Goal: Task Accomplishment & Management: Use online tool/utility

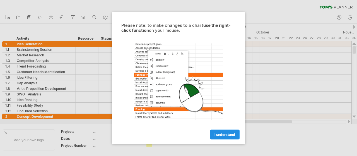
click at [230, 134] on span "I understand" at bounding box center [224, 134] width 21 height 4
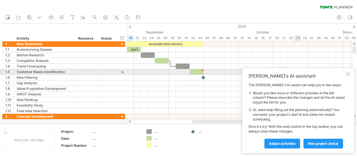
click at [349, 74] on div at bounding box center [348, 74] width 4 height 4
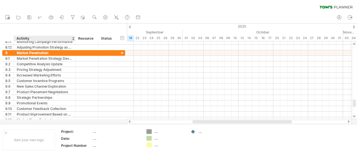
click at [59, 39] on div "Activity" at bounding box center [44, 39] width 56 height 6
click at [59, 39] on input "********" at bounding box center [44, 39] width 56 height 6
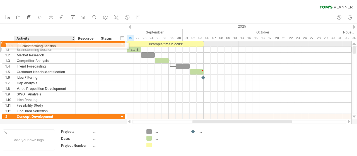
drag, startPoint x: 22, startPoint y: 47, endPoint x: 16, endPoint y: 40, distance: 9.5
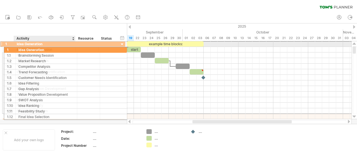
drag, startPoint x: 16, startPoint y: 42, endPoint x: 28, endPoint y: 46, distance: 12.6
click at [28, 46] on div "**********" at bounding box center [45, 43] width 62 height 5
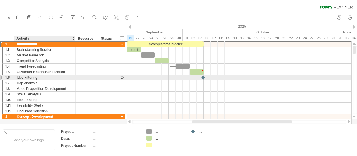
drag, startPoint x: 28, startPoint y: 46, endPoint x: 32, endPoint y: 75, distance: 29.3
click at [32, 75] on div "**********" at bounding box center [63, 77] width 123 height 73
click at [32, 75] on input "**********" at bounding box center [45, 77] width 56 height 5
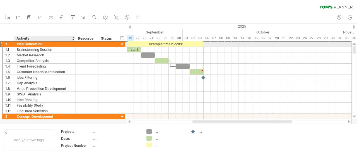
click at [50, 46] on div "Idea Generation" at bounding box center [45, 43] width 56 height 5
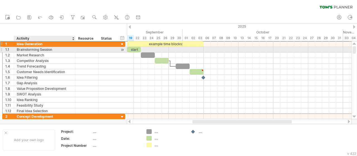
click at [50, 50] on div "Brainstorming Session" at bounding box center [45, 49] width 56 height 5
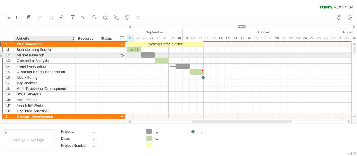
click at [50, 55] on div "Market Research" at bounding box center [45, 54] width 56 height 5
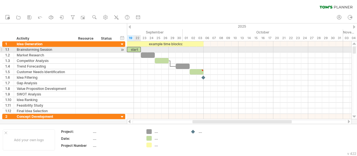
click at [137, 52] on div "start" at bounding box center [134, 49] width 14 height 5
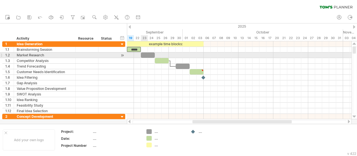
click at [146, 54] on div at bounding box center [148, 54] width 14 height 5
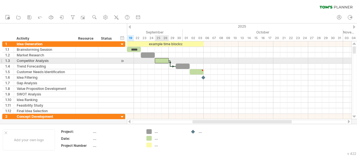
click at [160, 59] on div at bounding box center [162, 60] width 14 height 5
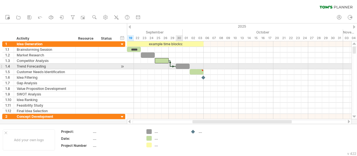
click at [178, 64] on div at bounding box center [183, 66] width 14 height 5
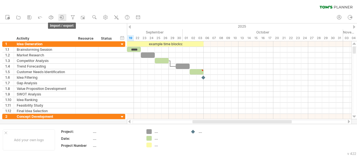
click at [61, 18] on icon at bounding box center [62, 17] width 6 height 6
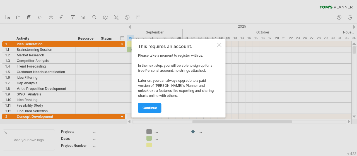
click at [220, 44] on div at bounding box center [219, 45] width 4 height 4
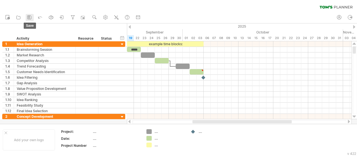
click at [26, 18] on link "save" at bounding box center [30, 17] width 8 height 7
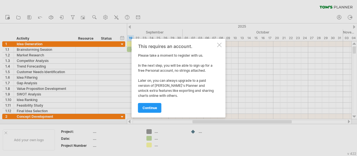
click at [218, 46] on div at bounding box center [219, 45] width 4 height 4
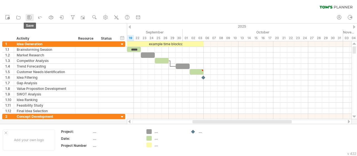
click at [29, 16] on rect at bounding box center [29, 16] width 2 height 1
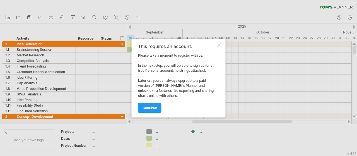
click at [221, 44] on div "This requires an account. Please take a moment to register with us. In the next…" at bounding box center [179, 78] width 94 height 79
click at [220, 47] on div at bounding box center [219, 45] width 4 height 4
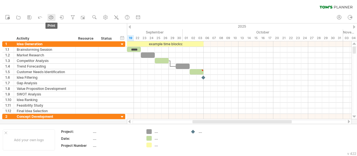
click at [52, 17] on circle at bounding box center [52, 17] width 1 height 1
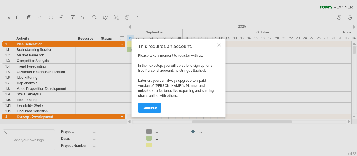
click at [217, 44] on div at bounding box center [219, 45] width 4 height 4
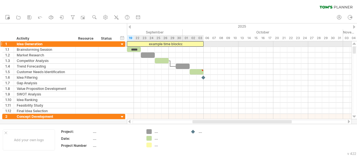
click at [144, 43] on div "example time blocks:" at bounding box center [165, 43] width 77 height 5
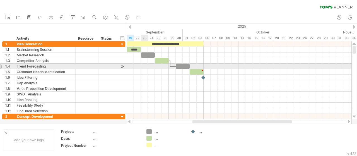
click at [146, 69] on div at bounding box center [239, 72] width 224 height 6
click at [83, 64] on div at bounding box center [86, 66] width 17 height 5
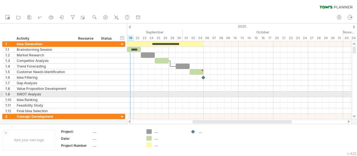
click at [130, 94] on div at bounding box center [239, 94] width 224 height 6
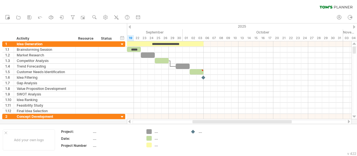
click at [129, 121] on div at bounding box center [129, 122] width 4 height 4
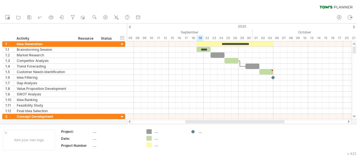
click at [129, 121] on div at bounding box center [129, 122] width 4 height 4
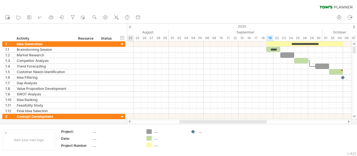
click at [129, 121] on div at bounding box center [129, 122] width 4 height 4
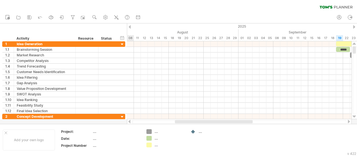
click at [129, 121] on div at bounding box center [129, 122] width 4 height 4
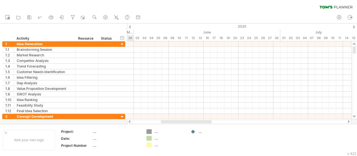
click at [129, 121] on div at bounding box center [129, 122] width 4 height 4
click at [348, 122] on div at bounding box center [348, 122] width 4 height 4
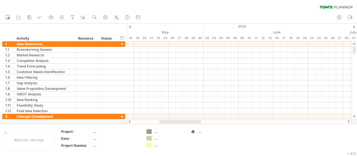
click at [348, 122] on div at bounding box center [348, 122] width 4 height 4
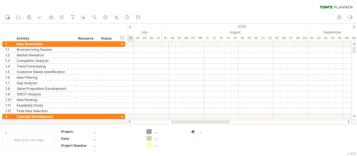
click at [348, 122] on div at bounding box center [348, 122] width 4 height 4
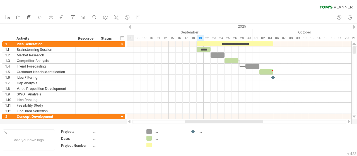
click at [348, 122] on div at bounding box center [348, 122] width 4 height 4
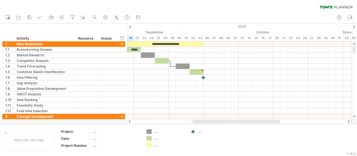
click at [348, 122] on div at bounding box center [348, 122] width 4 height 4
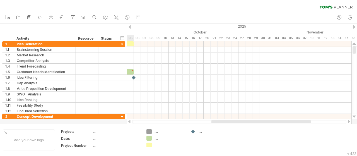
click at [129, 122] on div at bounding box center [129, 122] width 4 height 4
